Goal: Task Accomplishment & Management: Complete application form

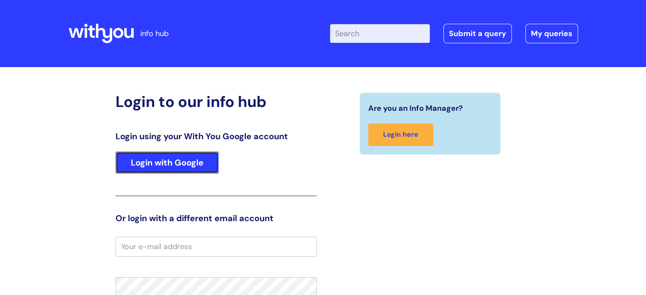
click at [191, 161] on link "Login with Google" at bounding box center [167, 163] width 103 height 22
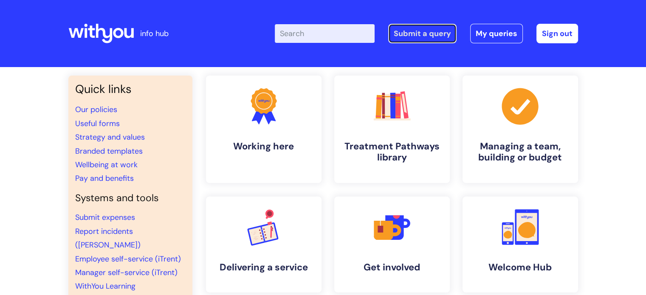
click at [422, 32] on link "Submit a query" at bounding box center [422, 34] width 68 height 20
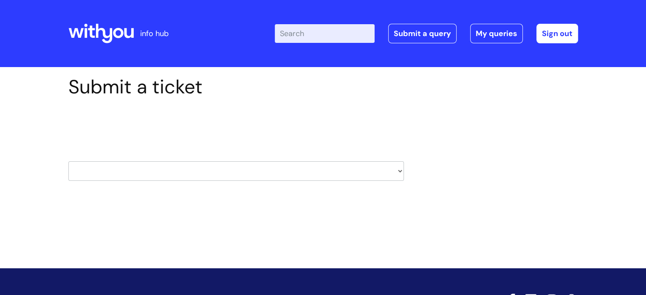
click at [245, 173] on select "HR / People IT and Support Clinical Drug Alerts Finance Accounts Data Support T…" at bounding box center [236, 171] width 336 height 20
select select "property_&_estates"
click at [68, 161] on select "HR / People IT and Support Clinical Drug Alerts Finance Accounts Data Support T…" at bounding box center [236, 171] width 336 height 20
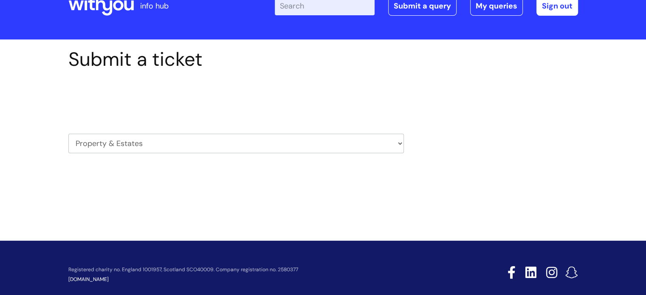
scroll to position [41, 0]
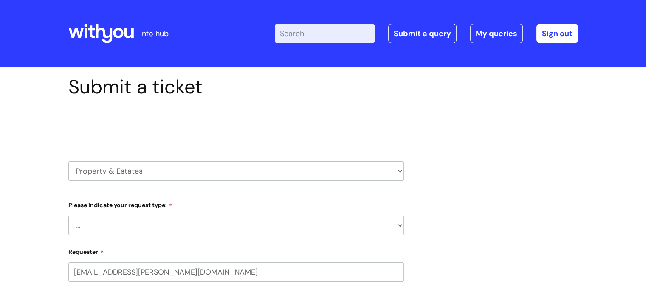
select select "80004418200"
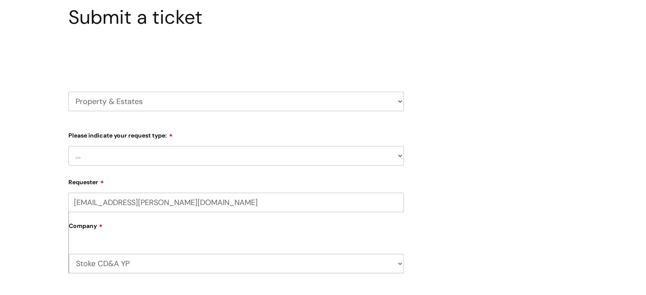
scroll to position [127, 0]
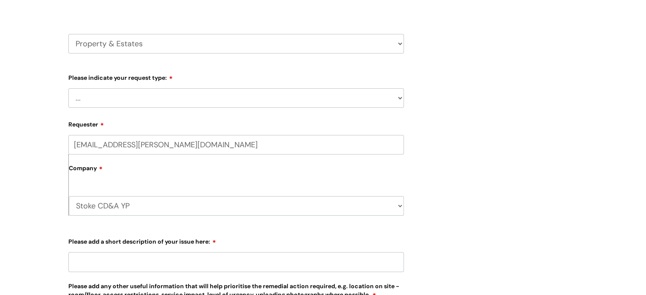
click at [127, 96] on select "... Facilities Support Lease/ Tenancy Agreements Health & Safety and Environmen…" at bounding box center [236, 98] width 336 height 20
click at [68, 88] on select "... Facilities Support Lease/ Tenancy Agreements Health & Safety and Environmen…" at bounding box center [236, 98] width 336 height 20
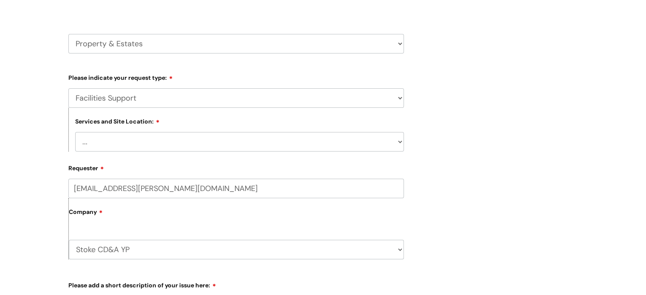
click at [104, 101] on select "... Facilities Support Lease/ Tenancy Agreements Health & Safety and Environmen…" at bounding box center [236, 98] width 336 height 20
select select "Health & Safety and Environmental"
click at [68, 88] on select "... Facilities Support Lease/ Tenancy Agreements Health & Safety and Environmen…" at bounding box center [236, 98] width 336 height 20
click at [129, 142] on select "... Cleethorpes Darlington Tubwell Darlington Coniscliffe Grimsby Preston Redca…" at bounding box center [239, 142] width 329 height 20
select select "Stoke on Trent"
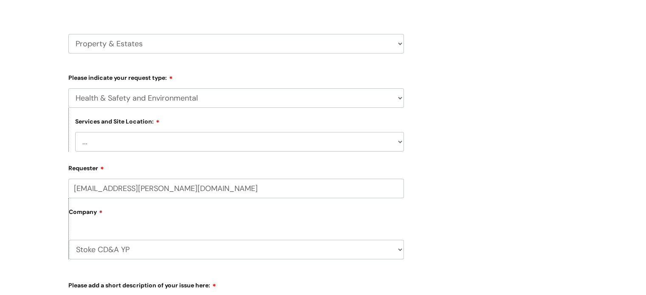
click at [75, 132] on select "... Cleethorpes Darlington Tubwell Darlington Coniscliffe Grimsby Preston Redca…" at bounding box center [239, 142] width 329 height 20
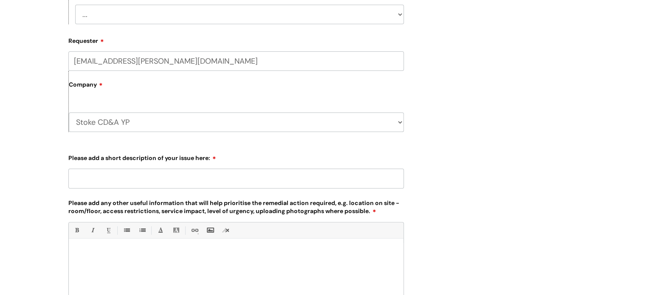
click at [137, 181] on input "Please add a short description of your issue here:" at bounding box center [236, 179] width 336 height 20
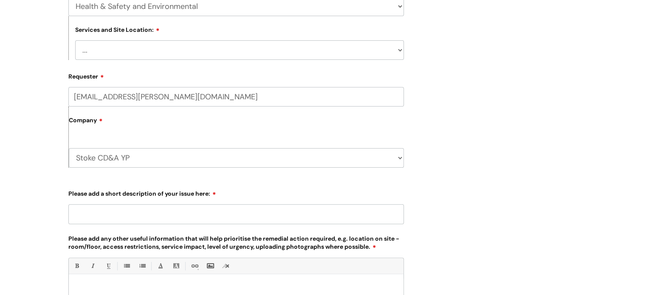
scroll to position [170, 0]
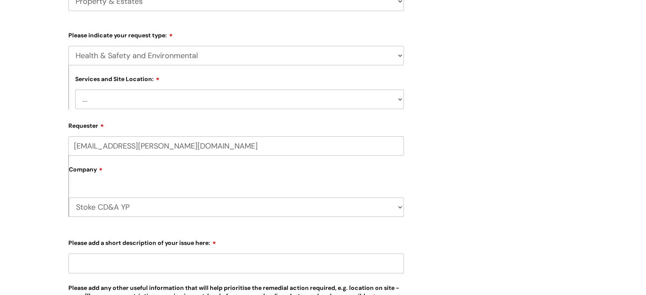
click at [124, 57] on select "... Facilities Support Lease/ Tenancy Agreements Health & Safety and Environmen…" at bounding box center [236, 56] width 336 height 20
select select "Facilities Support"
click at [68, 46] on select "... Facilities Support Lease/ Tenancy Agreements Health & Safety and Environmen…" at bounding box center [236, 56] width 336 height 20
click at [122, 103] on select "... Cleethorpes Darlington Tubwell Darlington Coniscliffe Grimsby Preston Redca…" at bounding box center [239, 100] width 329 height 20
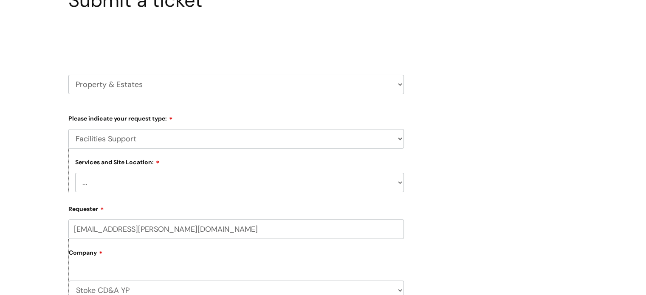
scroll to position [85, 0]
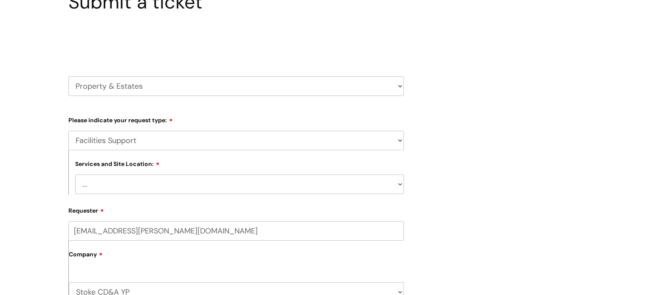
click at [113, 185] on select "... Cleethorpes Darlington Tubwell Darlington Coniscliffe Grimsby Preston Redca…" at bounding box center [239, 185] width 329 height 20
select select "Stoke on Trent"
click at [75, 175] on select "... Cleethorpes Darlington Tubwell Darlington Coniscliffe Grimsby Preston Redca…" at bounding box center [239, 185] width 329 height 20
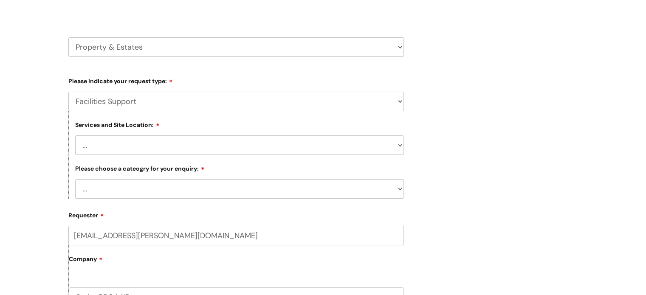
scroll to position [170, 0]
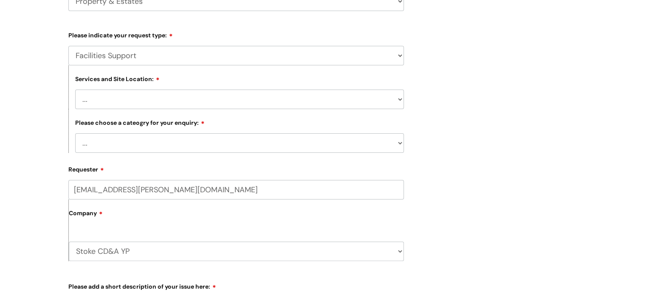
click at [121, 146] on select "... Electrical and Lighting Plumbing and Drainage Heating and Cooling Fixtures,…" at bounding box center [239, 143] width 329 height 20
select select "Windows and Doors incl. Shutters"
click at [75, 134] on select "... Electrical and Lighting Plumbing and Drainage Heating and Cooling Fixtures,…" at bounding box center [239, 143] width 329 height 20
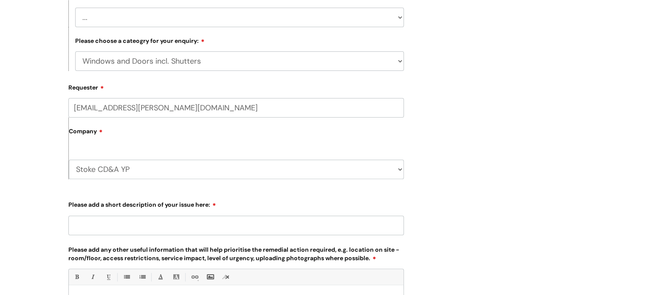
scroll to position [297, 0]
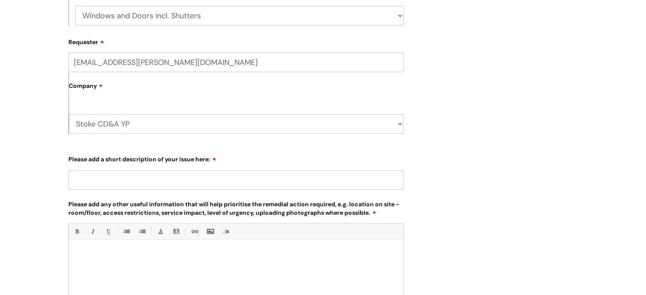
click at [114, 183] on input "Please add a short description of your issue here:" at bounding box center [236, 180] width 336 height 20
type input "Main door not opening"
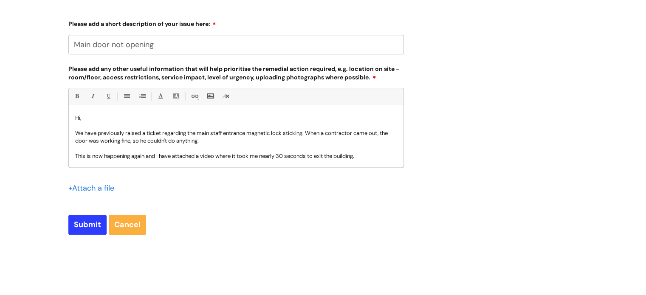
scroll to position [8, 0]
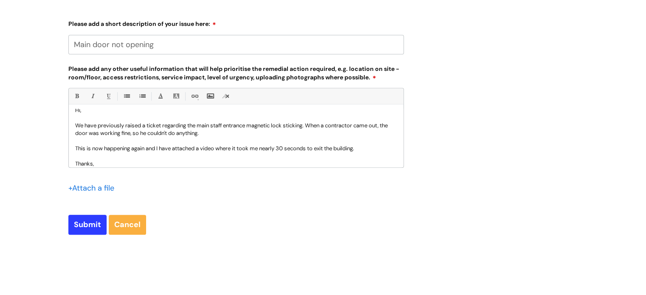
click at [108, 190] on input "file" at bounding box center [89, 188] width 42 height 11
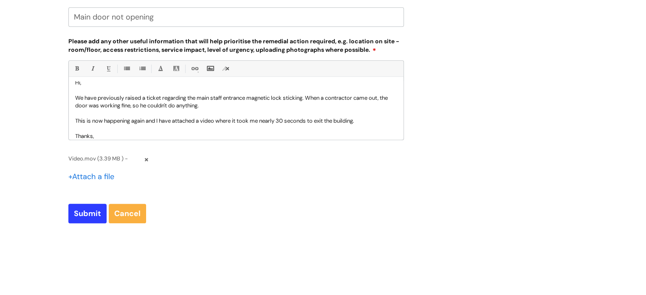
scroll to position [475, 0]
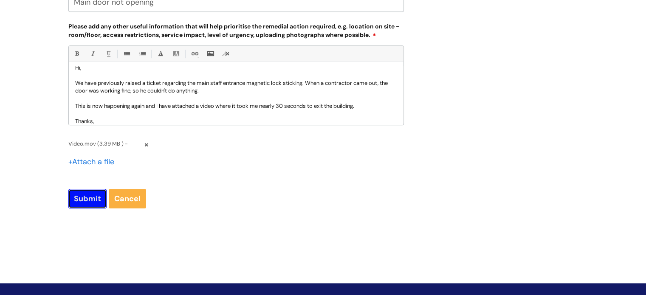
drag, startPoint x: 91, startPoint y: 199, endPoint x: 99, endPoint y: 201, distance: 7.5
click at [91, 199] on input "Submit" at bounding box center [87, 199] width 38 height 20
type input "Please Wait..."
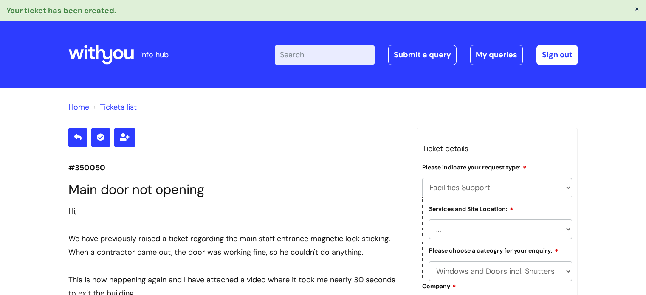
select select "Facilities Support"
select select "[GEOGRAPHIC_DATA]"
select select "Windows and Doors incl. Shutters"
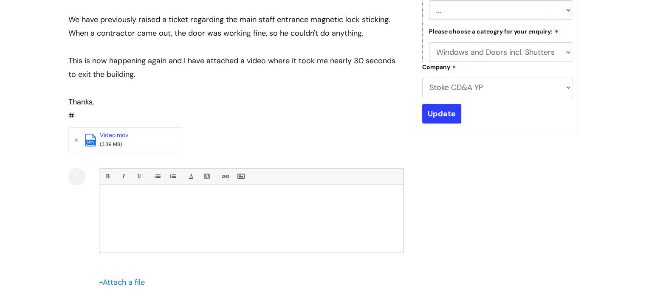
scroll to position [270, 0]
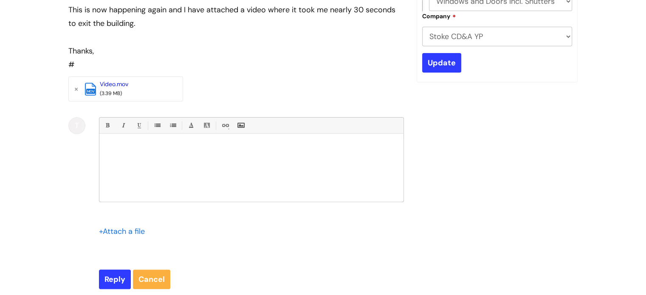
click at [112, 86] on link "Video.mov" at bounding box center [114, 84] width 28 height 8
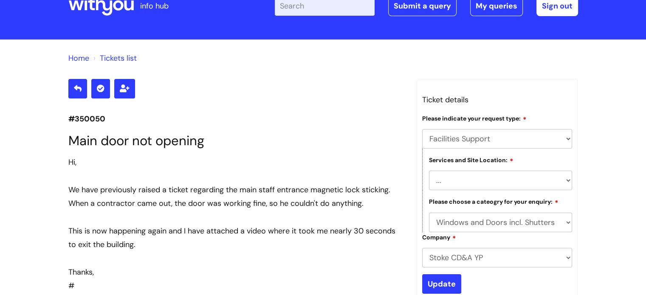
scroll to position [85, 0]
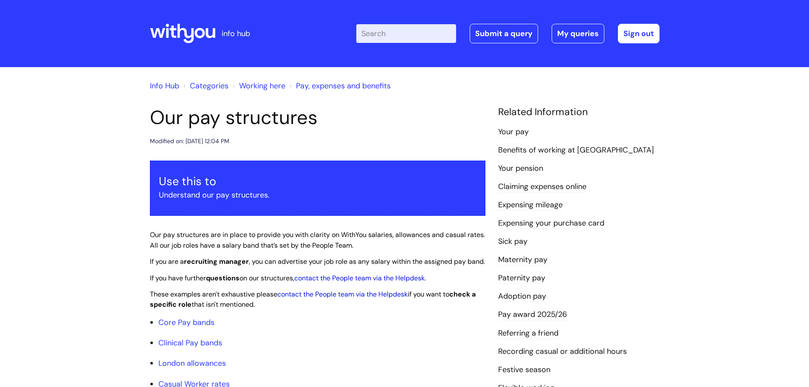
click at [322, 91] on li "Pay, expenses and benefits" at bounding box center [339, 86] width 103 height 14
click at [324, 85] on link "Pay, expenses and benefits" at bounding box center [343, 86] width 95 height 10
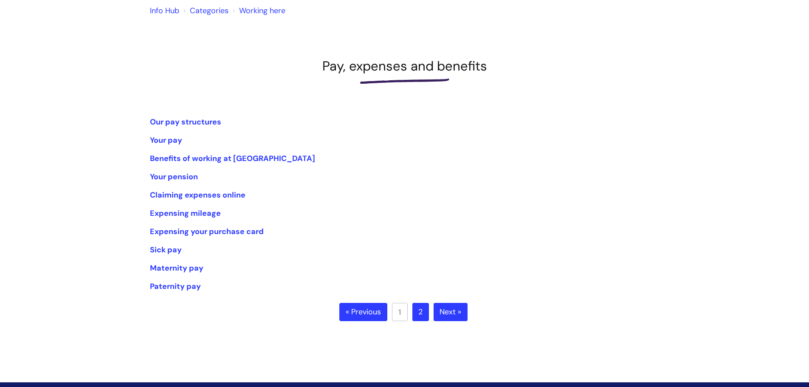
scroll to position [85, 0]
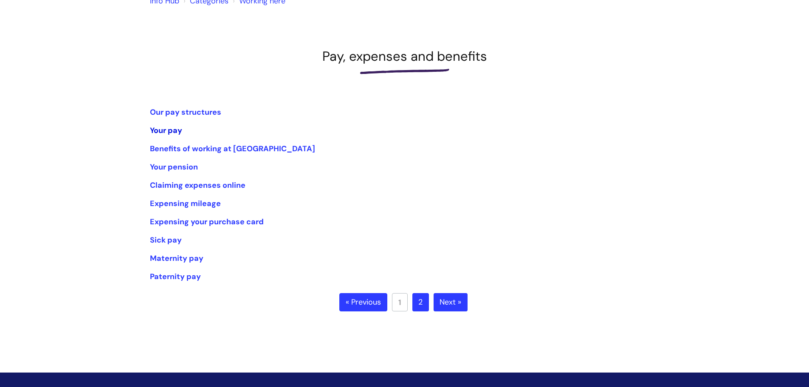
click at [162, 126] on link "Your pay" at bounding box center [166, 130] width 32 height 10
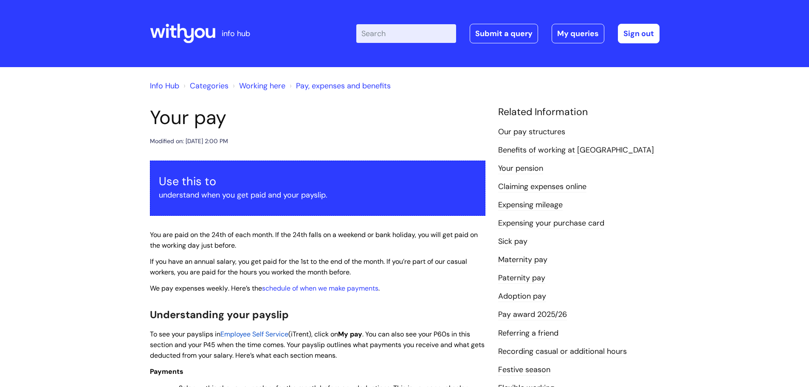
click at [332, 83] on link "Pay, expenses and benefits" at bounding box center [343, 86] width 95 height 10
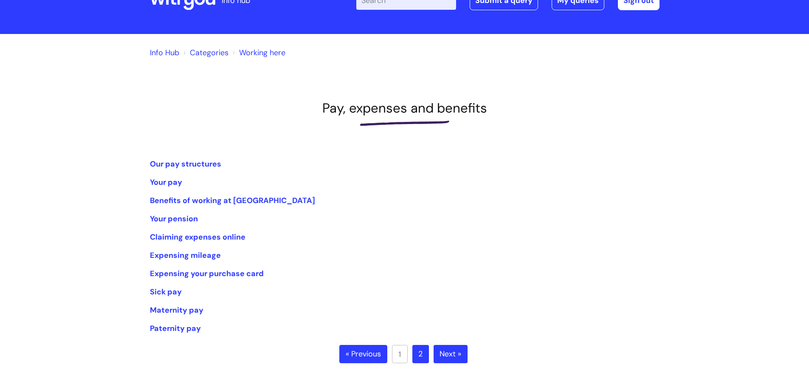
scroll to position [42, 0]
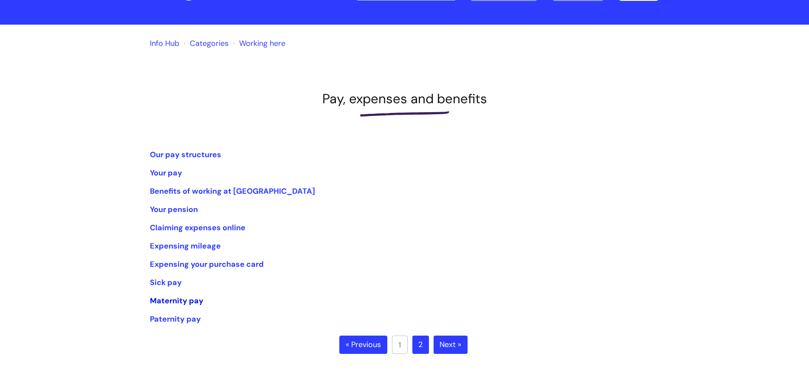
click at [186, 303] on link "Maternity pay" at bounding box center [177, 301] width 54 height 10
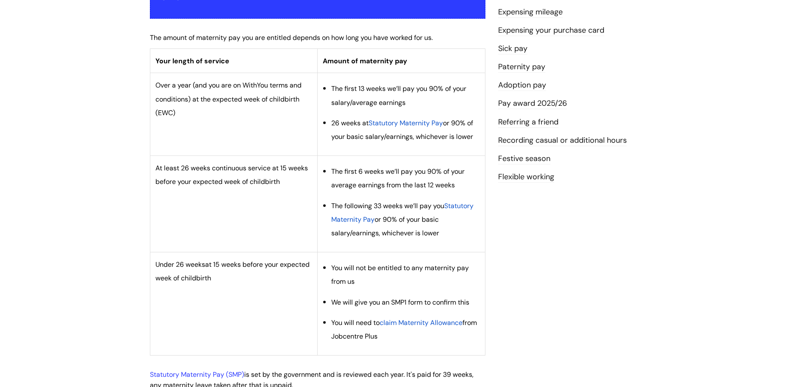
scroll to position [170, 0]
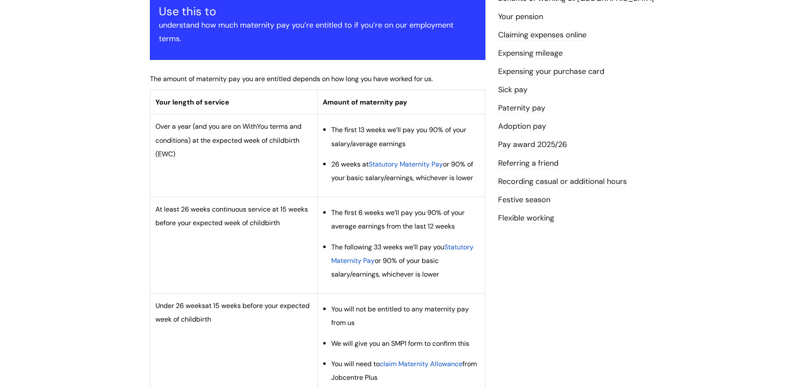
click at [390, 165] on span "Statutory Maternity Pay" at bounding box center [406, 164] width 74 height 9
